Goal: Check status: Check status

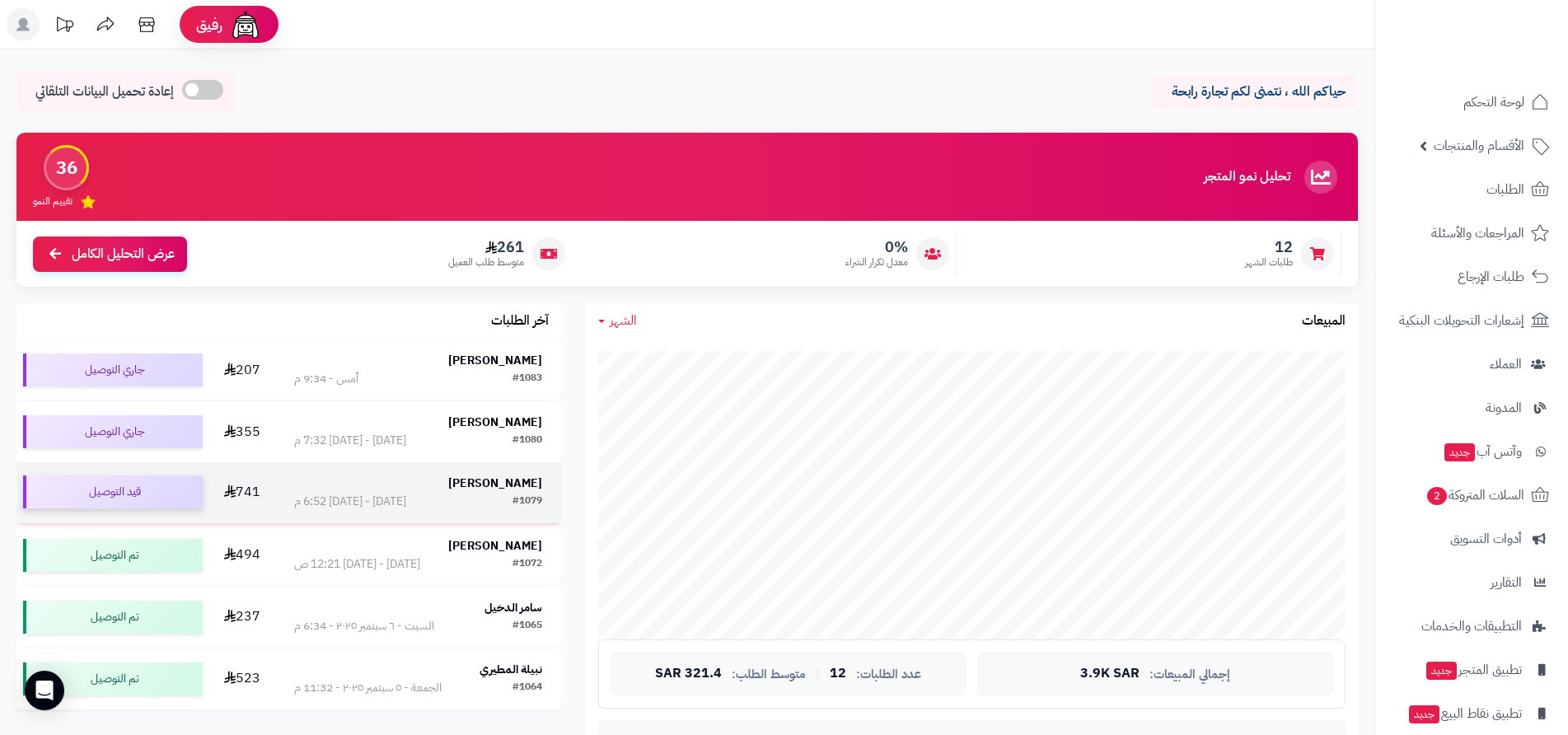
click at [135, 496] on div "قيد التوصيل" at bounding box center [113, 491] width 180 height 33
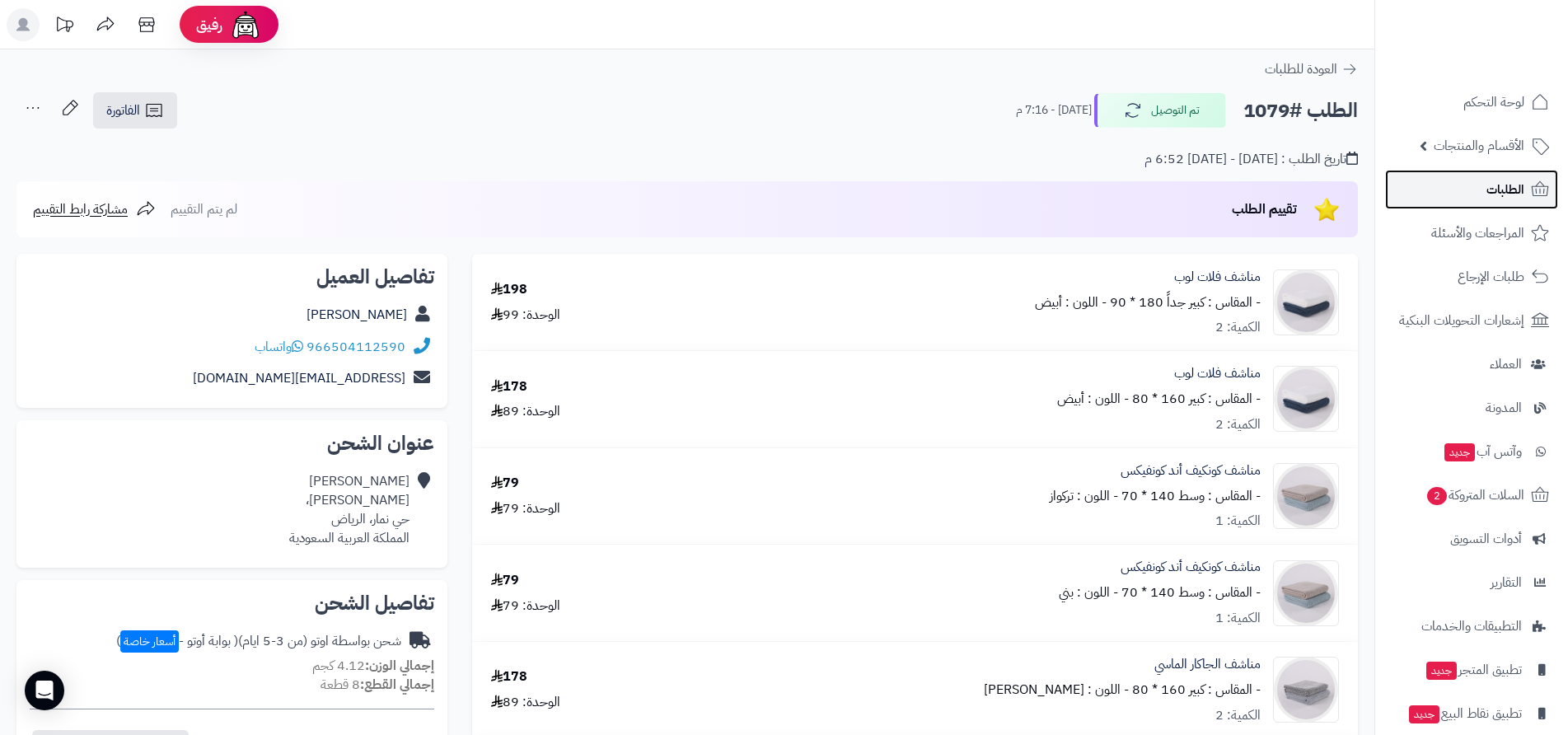
click at [1516, 188] on span "الطلبات" at bounding box center [1505, 190] width 38 height 23
